Goal: Navigation & Orientation: Go to known website

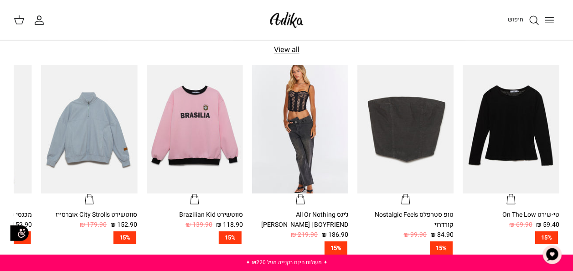
scroll to position [325, 0]
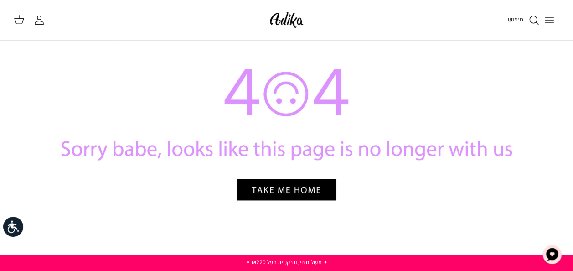
scroll to position [62, 0]
click at [284, 183] on div at bounding box center [287, 137] width 546 height 273
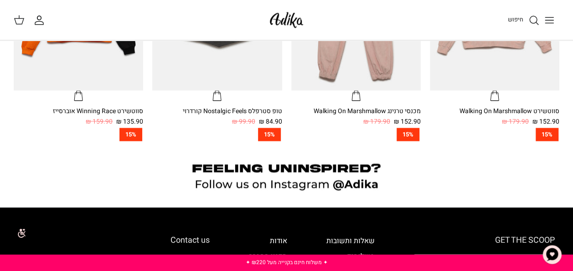
scroll to position [611, 0]
